Goal: Share content

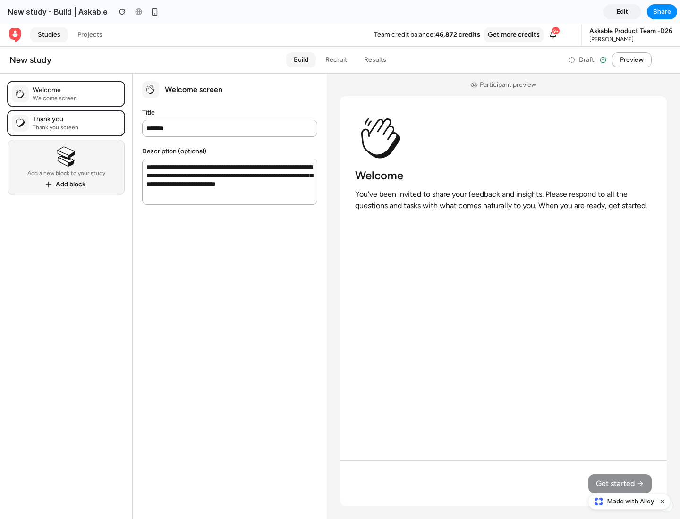
click at [662, 12] on span "Share" at bounding box center [662, 11] width 18 height 9
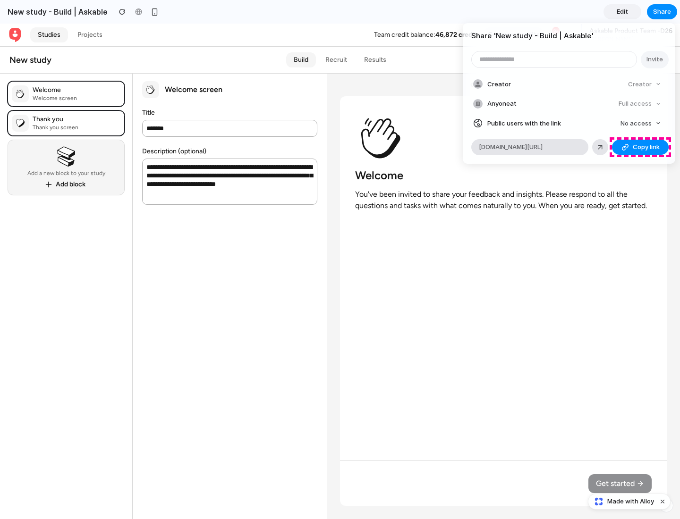
click at [640, 147] on span "Copy link" at bounding box center [645, 147] width 27 height 9
click at [630, 502] on div "Share ' New study - Build | Askable ' Invite Creator Creator Anyone at Full acc…" at bounding box center [340, 259] width 680 height 519
